Goal: Transaction & Acquisition: Purchase product/service

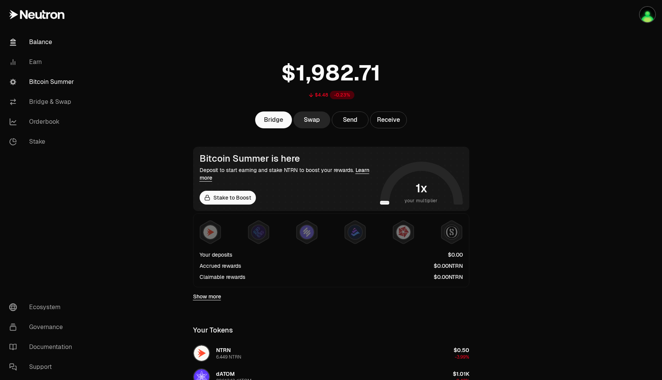
click at [52, 78] on link "Bitcoin Summer" at bounding box center [43, 82] width 80 height 20
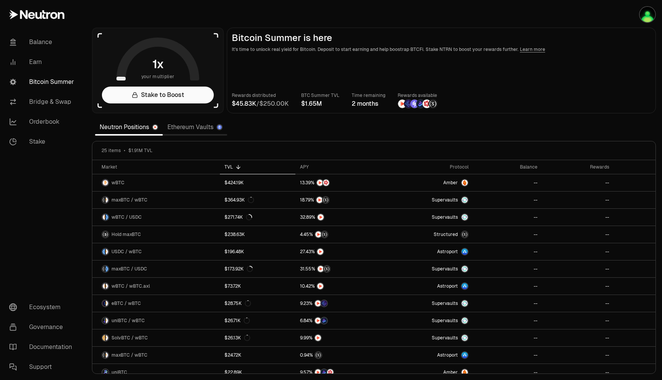
click at [192, 126] on link "Ethereum Vaults" at bounding box center [195, 127] width 64 height 15
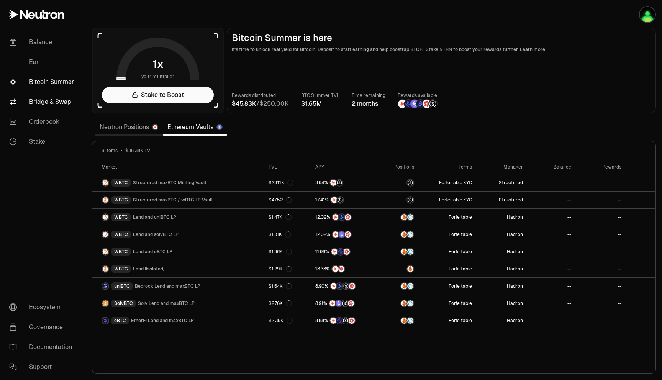
click at [46, 103] on link "Bridge & Swap" at bounding box center [43, 102] width 80 height 20
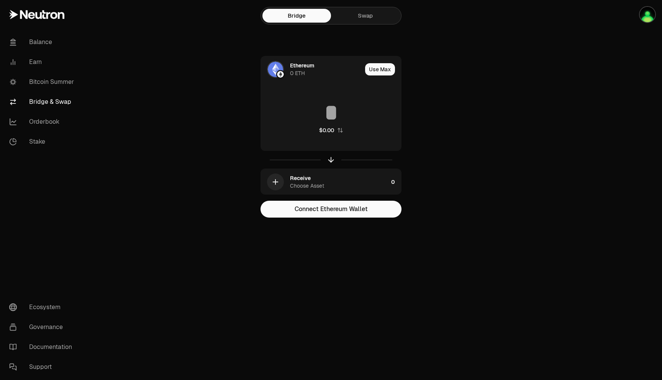
drag, startPoint x: 344, startPoint y: 83, endPoint x: 362, endPoint y: 24, distance: 61.5
click at [362, 24] on div "Bridge Swap Ethereum 0 ETH Use Max $0.00 Receive Choose Asset 0 Connect Ethereu…" at bounding box center [331, 124] width 276 height 248
click at [362, 24] on div "Bridge Swap" at bounding box center [330, 16] width 141 height 18
click at [364, 17] on link "Swap" at bounding box center [365, 16] width 69 height 14
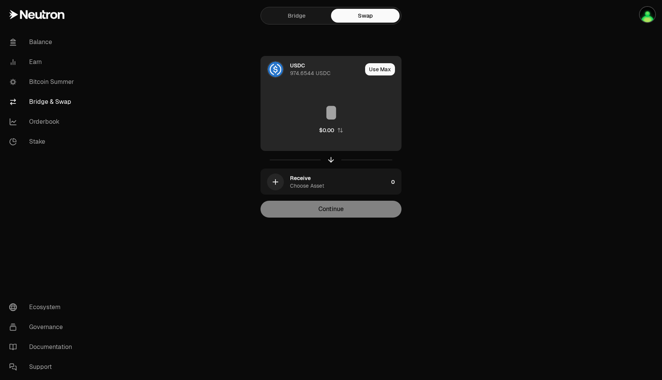
click at [316, 67] on div "USDC 974.6544 USDC" at bounding box center [326, 69] width 72 height 15
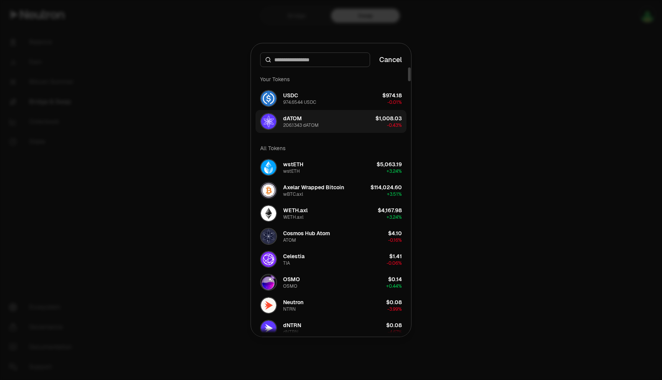
click at [342, 121] on button "dATOM 206.1343 dATOM $1,008.03 -0.43%" at bounding box center [331, 121] width 151 height 23
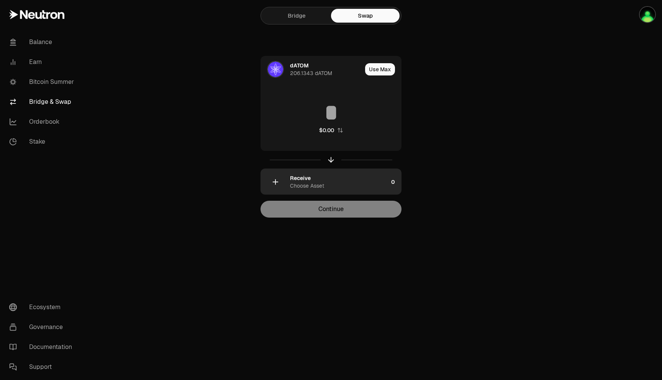
click at [336, 182] on div "Receive Choose Asset" at bounding box center [339, 181] width 98 height 15
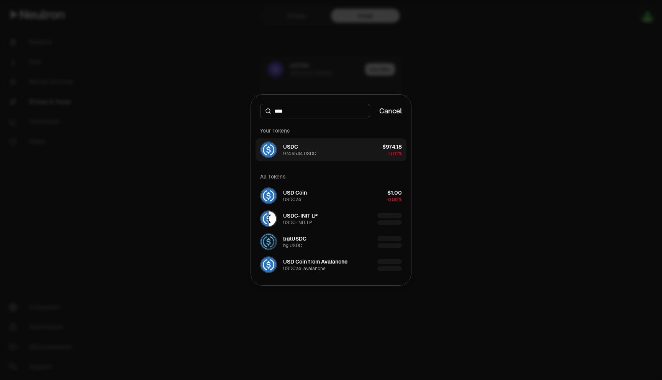
type input "****"
click at [304, 154] on div "974.6544 USDC" at bounding box center [299, 154] width 33 height 6
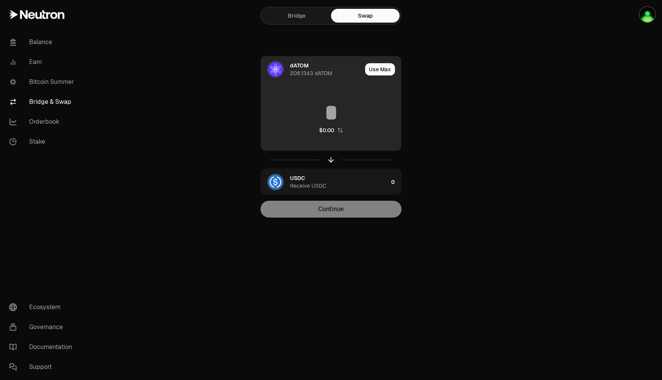
click at [335, 109] on input at bounding box center [331, 112] width 140 height 23
click at [383, 65] on button "Use Max" at bounding box center [380, 69] width 30 height 12
type input "**********"
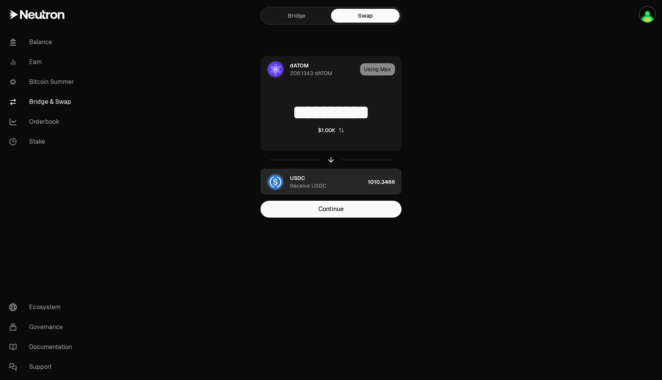
click at [356, 183] on div "USDC Receive USDC" at bounding box center [327, 181] width 75 height 15
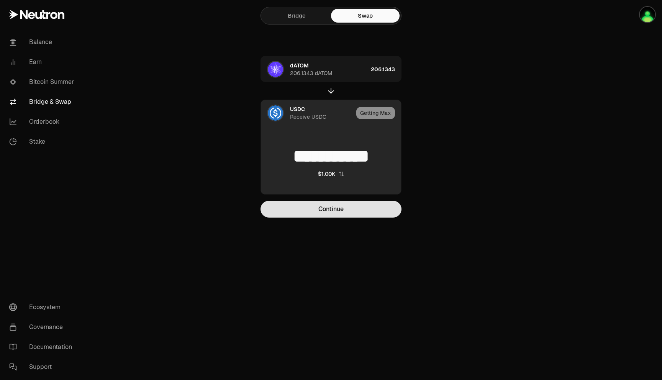
click at [324, 217] on button "Continue" at bounding box center [330, 209] width 141 height 17
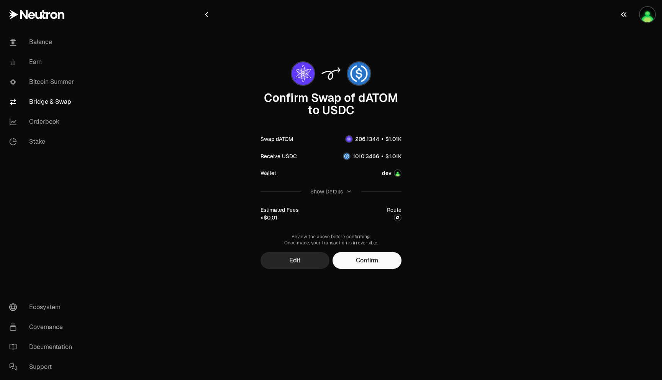
click at [645, 18] on img "button" at bounding box center [647, 14] width 15 height 15
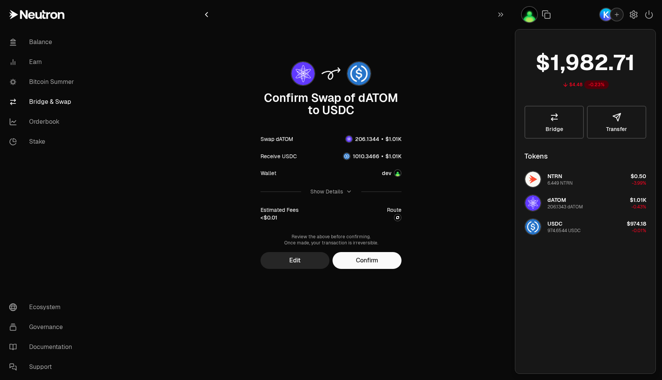
click at [619, 13] on icon "button" at bounding box center [617, 14] width 6 height 6
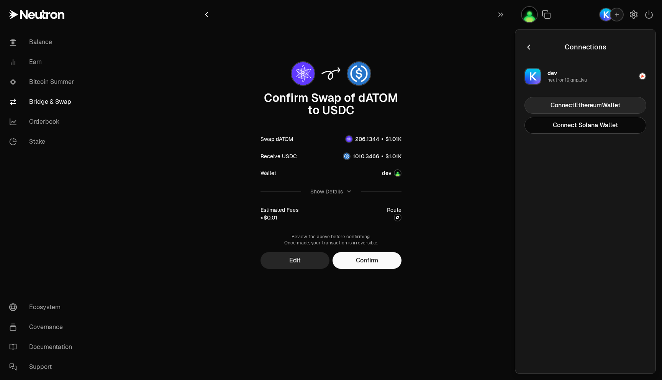
click at [579, 104] on button "Connect Ethereum Wallet" at bounding box center [585, 105] width 122 height 17
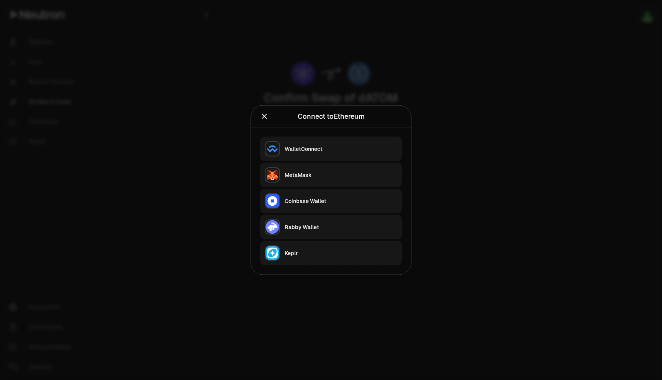
click at [301, 226] on div "Rabby Wallet" at bounding box center [341, 227] width 113 height 8
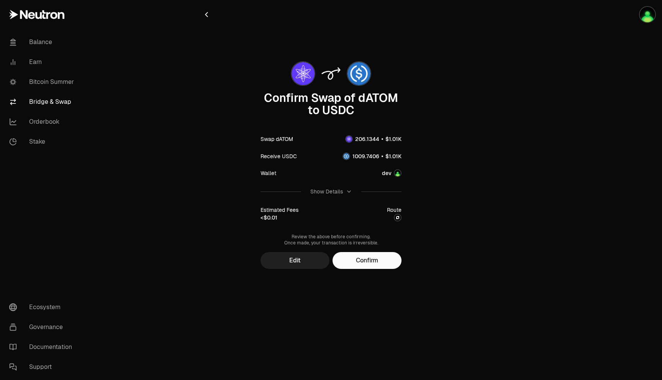
click at [301, 262] on button "Edit" at bounding box center [294, 260] width 69 height 17
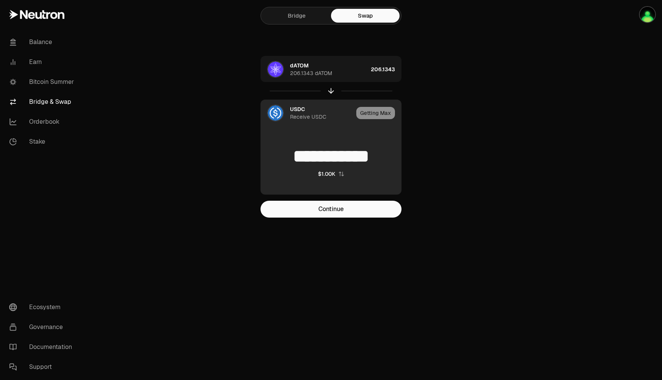
click at [307, 120] on div "Receive USDC" at bounding box center [308, 117] width 36 height 8
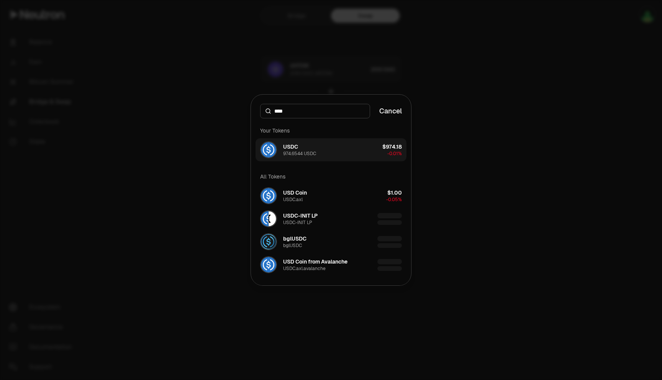
type input "****"
click at [319, 149] on button "USDC 974.6544 USDC $974.18 -0.01%" at bounding box center [331, 149] width 151 height 23
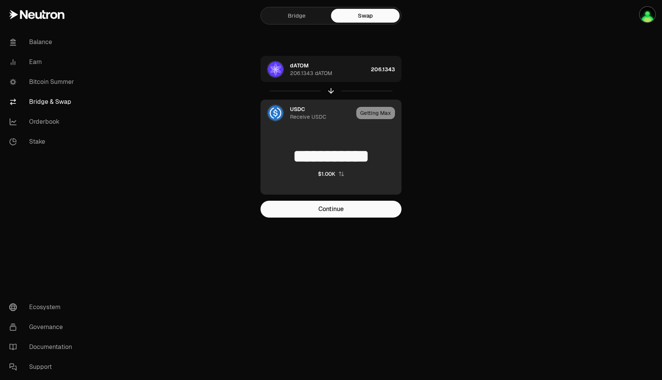
click at [374, 113] on div "Getting Max" at bounding box center [378, 113] width 45 height 26
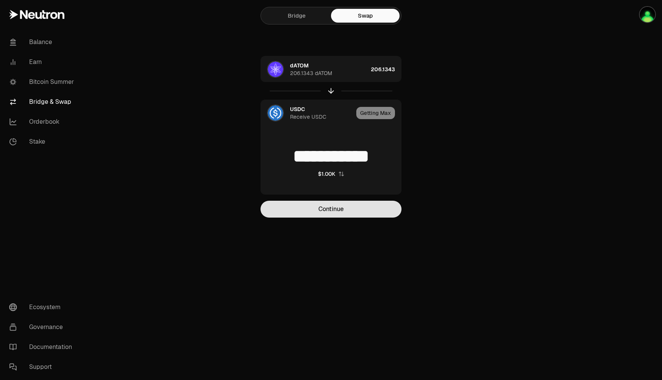
click at [330, 211] on button "Continue" at bounding box center [330, 209] width 141 height 17
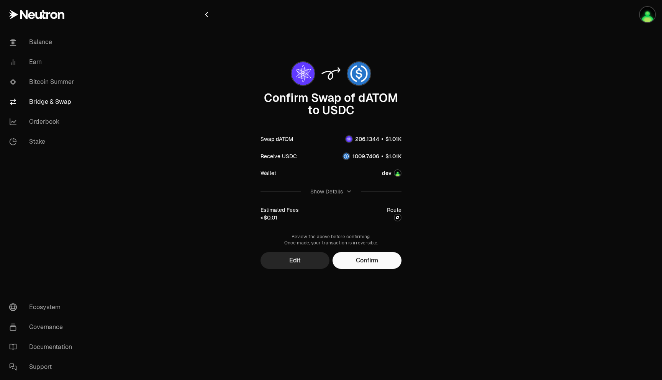
click at [389, 172] on div "dev" at bounding box center [387, 173] width 10 height 8
click at [332, 194] on div "Show Details" at bounding box center [326, 192] width 33 height 8
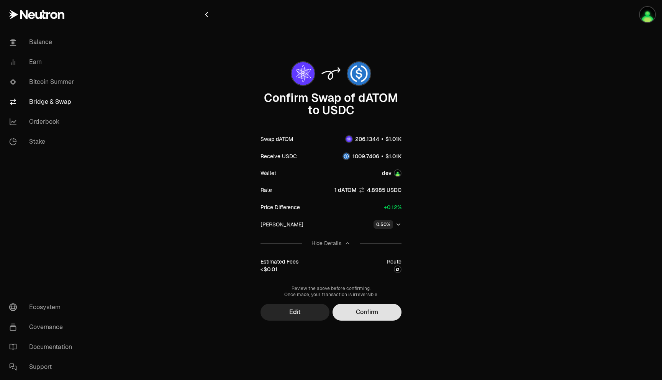
click at [369, 310] on button "Confirm" at bounding box center [366, 312] width 69 height 17
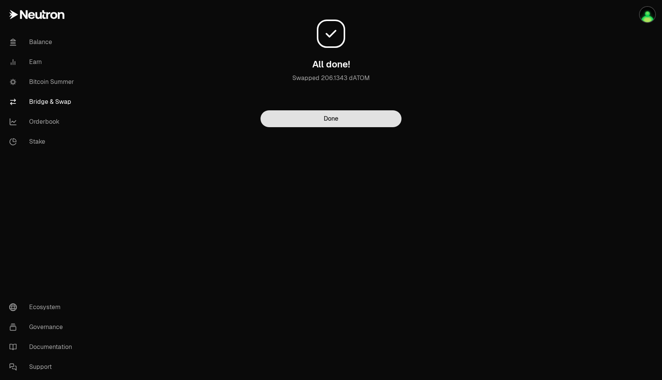
click at [343, 119] on button "Done" at bounding box center [330, 118] width 141 height 17
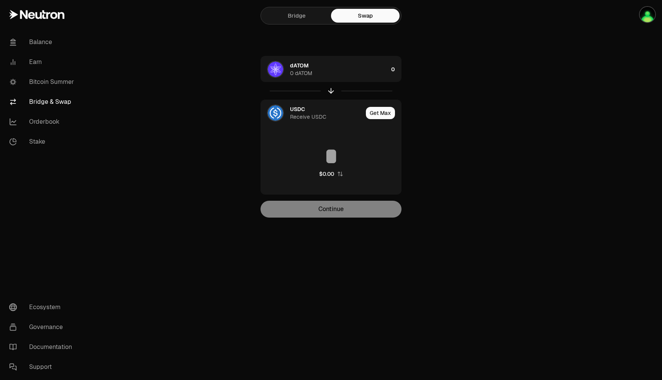
click at [302, 10] on link "Bridge" at bounding box center [296, 16] width 69 height 14
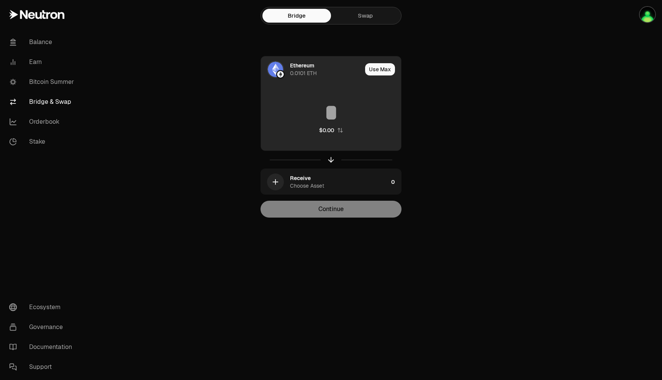
click at [326, 112] on input at bounding box center [331, 112] width 140 height 23
click at [314, 77] on div "Ethereum 0.0101 ETH" at bounding box center [311, 69] width 101 height 26
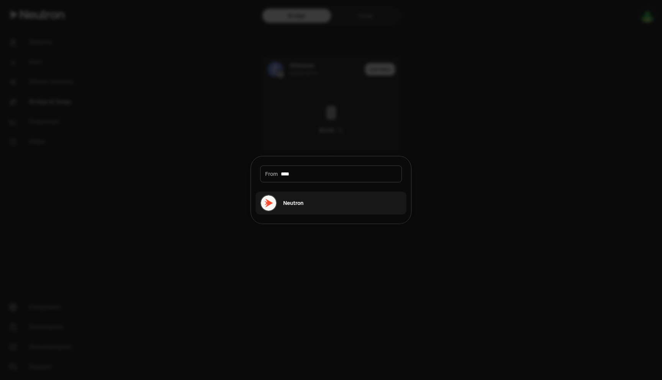
type input "****"
click at [286, 200] on div "Neutron" at bounding box center [293, 203] width 20 height 8
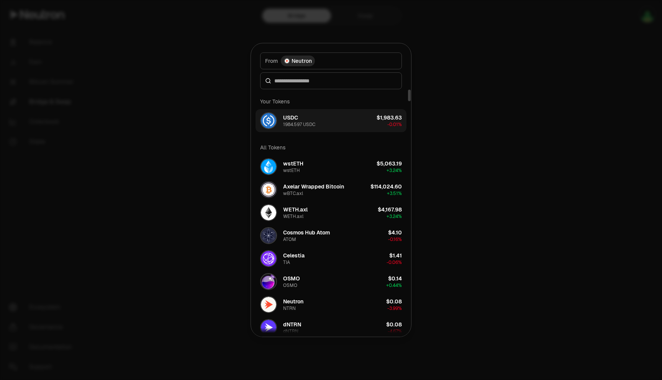
click at [349, 119] on button "USDC 1984.597 USDC $1,983.63 -0.01%" at bounding box center [331, 120] width 151 height 23
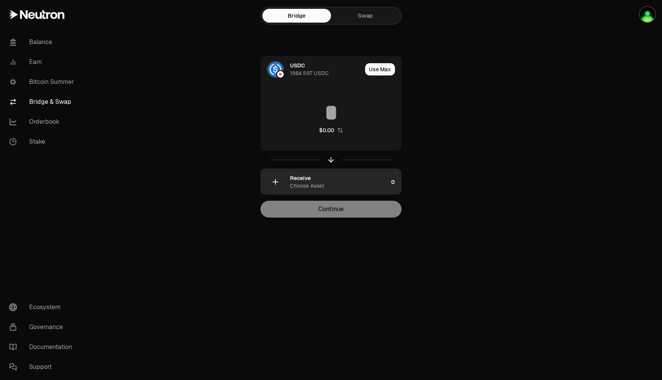
click at [332, 181] on div "Receive Choose Asset" at bounding box center [339, 181] width 98 height 15
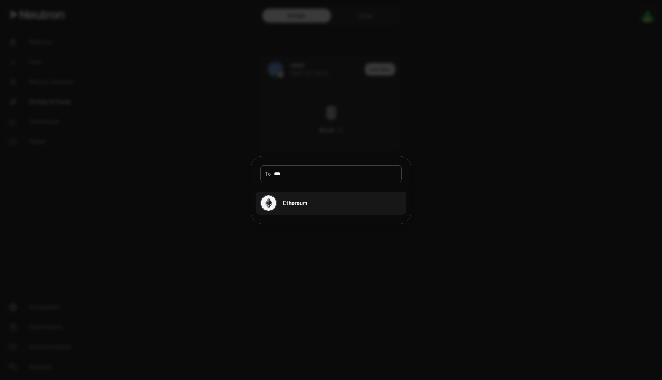
type input "***"
click at [307, 206] on div "Ethereum" at bounding box center [295, 203] width 24 height 8
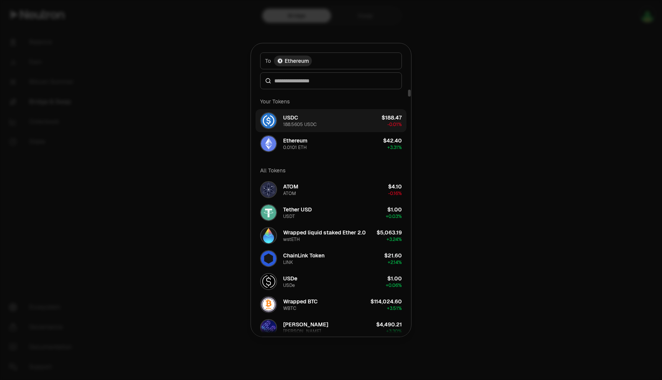
click at [310, 121] on div "USDC 188.5605 USDC" at bounding box center [299, 121] width 33 height 14
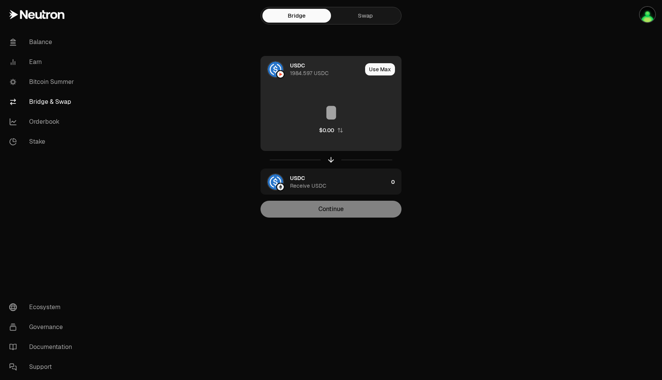
click at [376, 62] on div "Use Max" at bounding box center [383, 69] width 36 height 26
click at [377, 69] on button "Use Max" at bounding box center [380, 69] width 30 height 12
type input "**********"
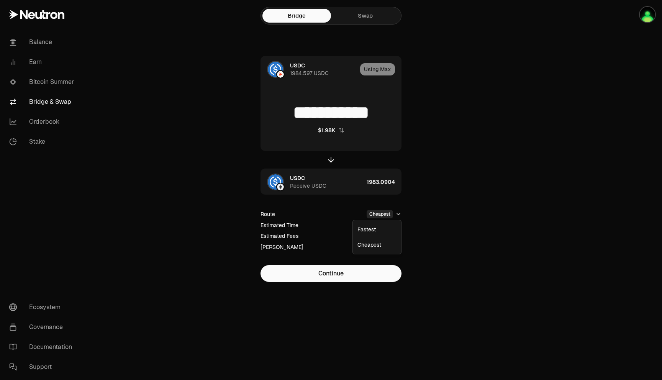
click at [393, 211] on html "**********" at bounding box center [331, 190] width 662 height 380
click at [435, 224] on html "**********" at bounding box center [331, 190] width 662 height 380
click at [399, 250] on button "0.50%" at bounding box center [387, 247] width 28 height 8
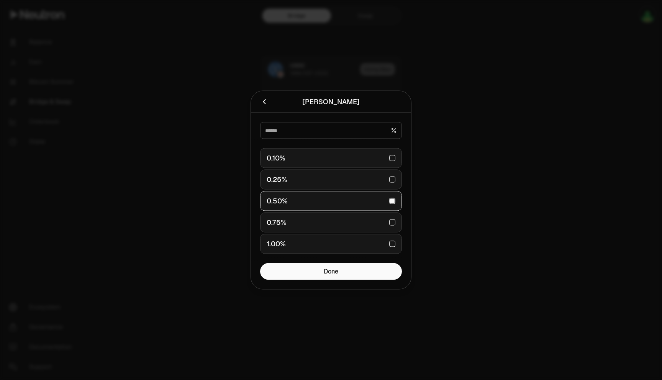
click at [464, 165] on div at bounding box center [331, 190] width 662 height 380
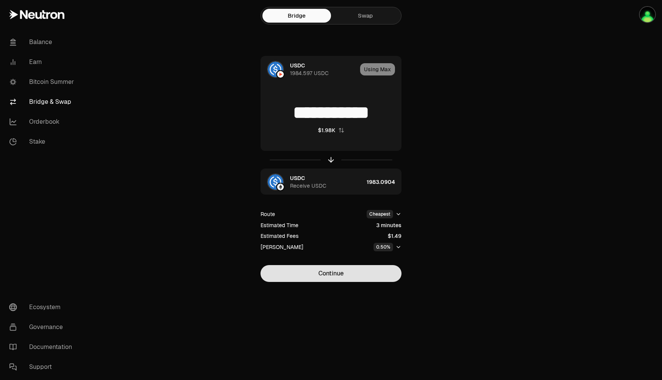
click at [343, 273] on button "Continue" at bounding box center [330, 273] width 141 height 17
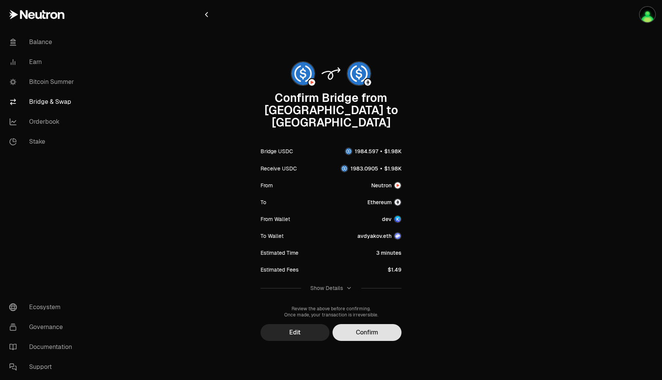
click at [381, 324] on button "Confirm" at bounding box center [366, 332] width 69 height 17
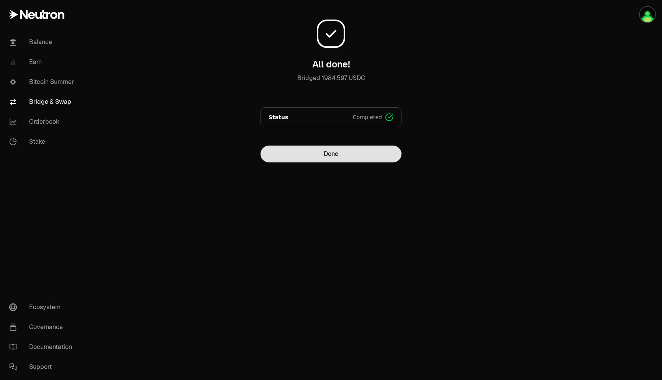
click at [334, 152] on button "Done" at bounding box center [330, 154] width 141 height 17
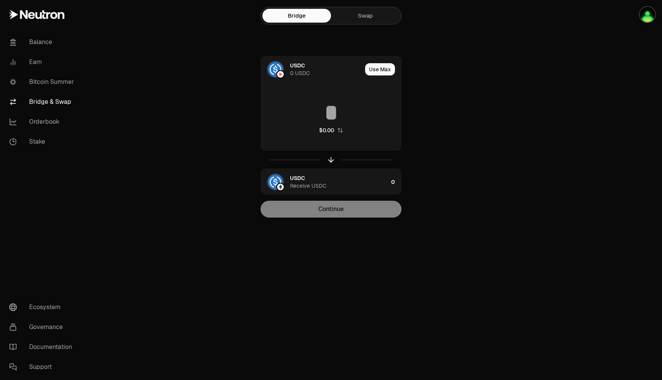
click at [298, 14] on link "Bridge" at bounding box center [296, 16] width 69 height 14
click at [341, 185] on div "USDC Receive USDC" at bounding box center [339, 181] width 98 height 15
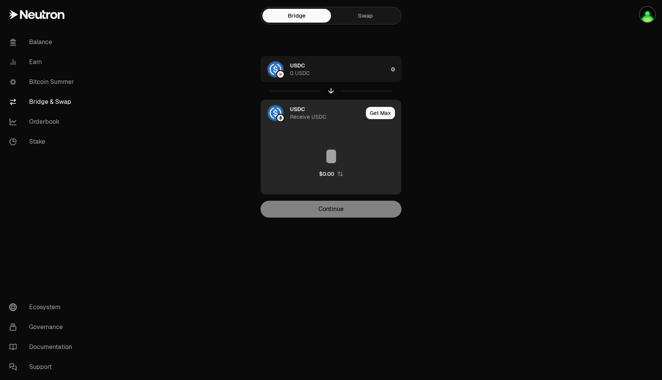
click at [306, 112] on div "USDC Receive USDC" at bounding box center [326, 112] width 73 height 15
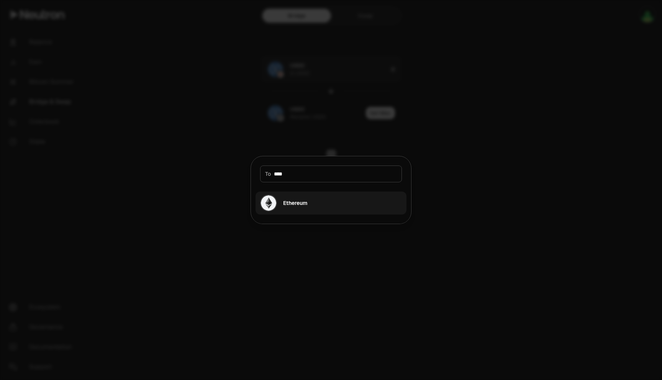
type input "****"
click at [296, 202] on div "Ethereum" at bounding box center [295, 203] width 24 height 8
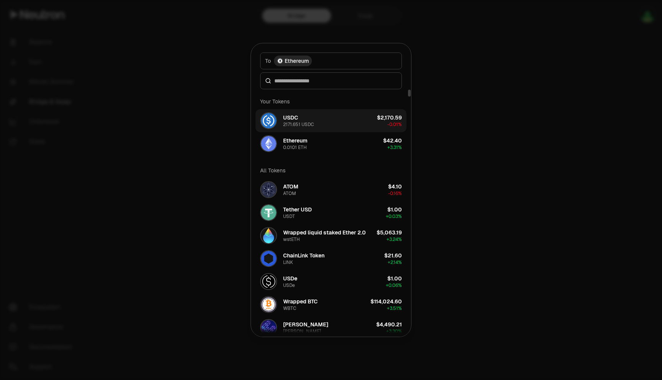
click at [314, 121] on div "USDC 2171.651 USDC" at bounding box center [298, 121] width 31 height 14
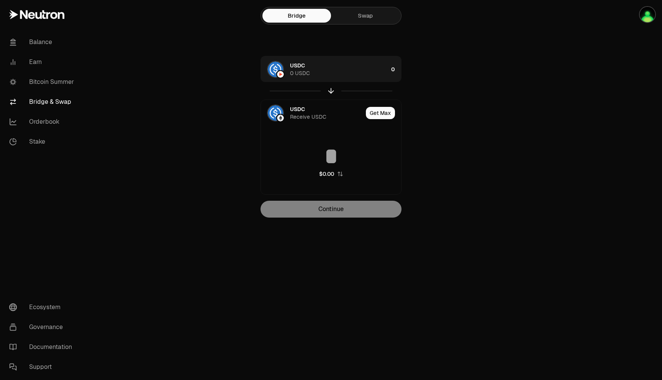
click at [367, 20] on link "Swap" at bounding box center [365, 16] width 69 height 14
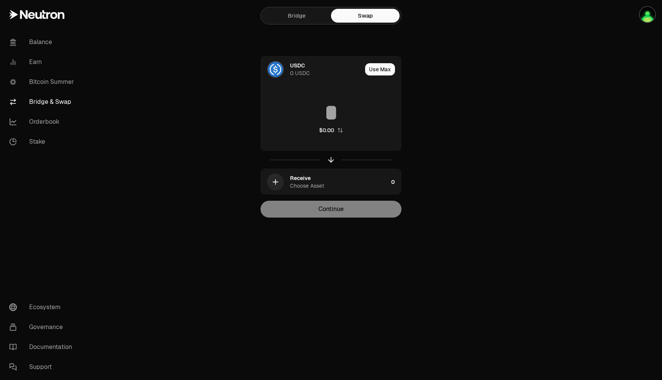
click at [275, 20] on link "Bridge" at bounding box center [296, 16] width 69 height 14
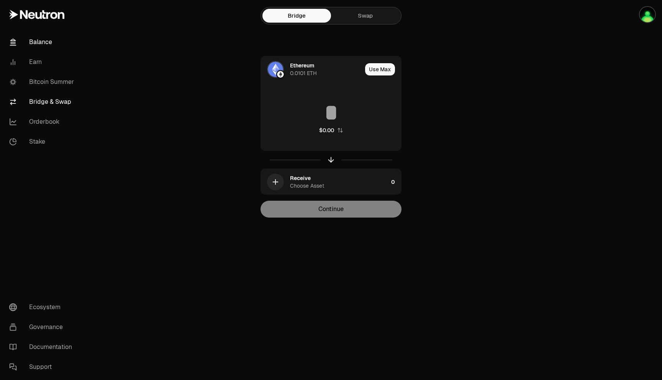
click at [35, 46] on link "Balance" at bounding box center [43, 42] width 80 height 20
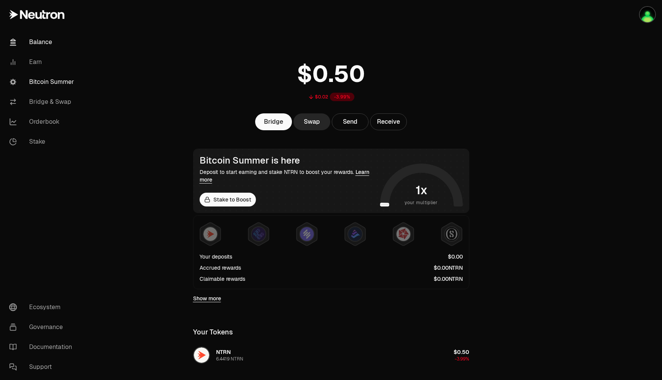
click at [37, 83] on link "Bitcoin Summer" at bounding box center [43, 82] width 80 height 20
